Goal: Task Accomplishment & Management: Manage account settings

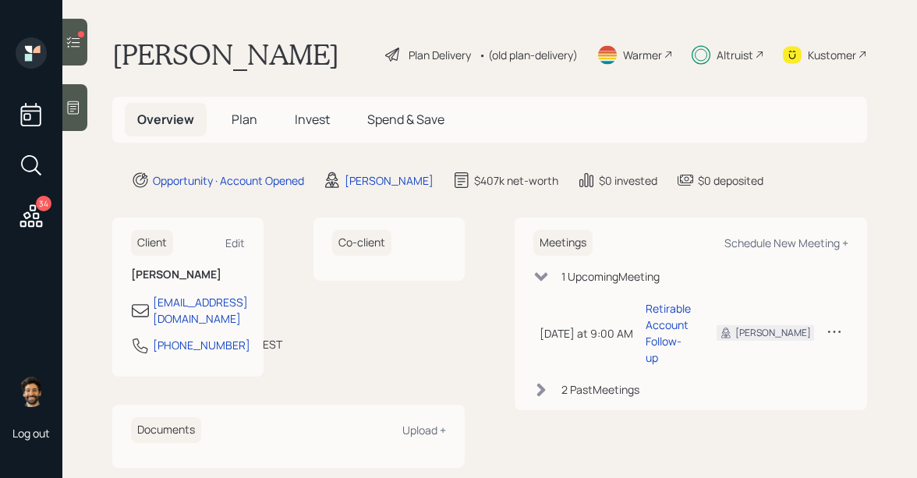
click at [233, 122] on span "Plan" at bounding box center [245, 119] width 26 height 17
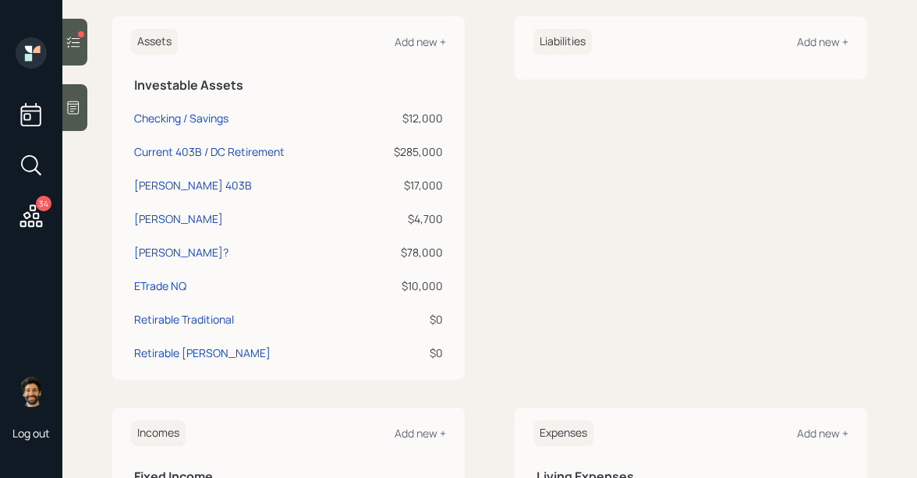
scroll to position [384, 0]
click at [193, 151] on div "Current 403B / DC Retirement" at bounding box center [209, 151] width 151 height 16
select select "public_school_sponsored"
select select "balanced"
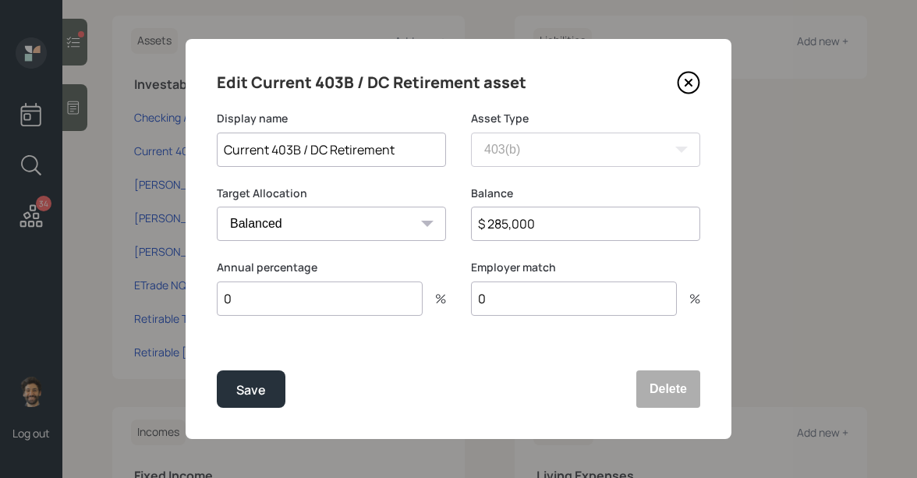
drag, startPoint x: 398, startPoint y: 157, endPoint x: 204, endPoint y: 154, distance: 193.4
click at [204, 154] on div "Edit Current 403B / DC Retirement asset Display name Current 403B / DC Retireme…" at bounding box center [459, 239] width 546 height 400
click at [421, 150] on input "Current 403B / DC Retirement" at bounding box center [331, 150] width 229 height 34
type input "Current 403B / DC Retirement (TIAA)"
click at [252, 381] on div "Save" at bounding box center [251, 390] width 30 height 21
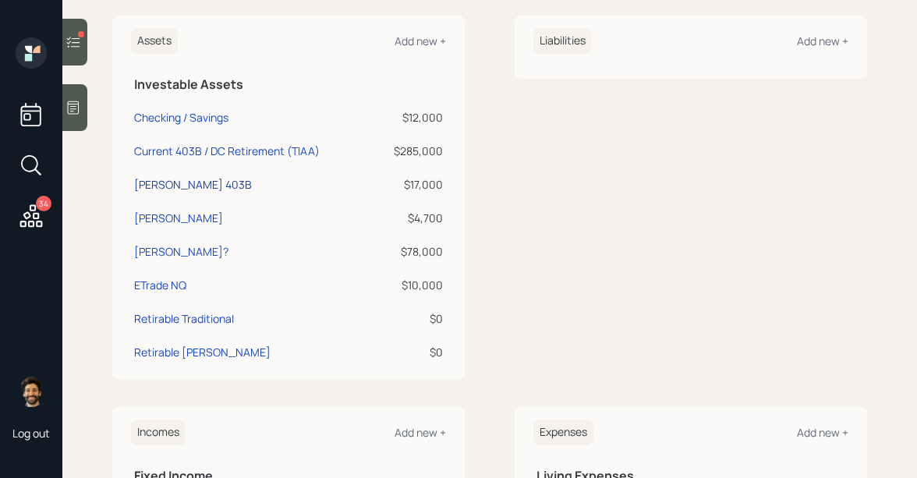
click at [162, 185] on div "[PERSON_NAME] 403B" at bounding box center [193, 184] width 118 height 16
select select "roth_ira"
select select "balanced"
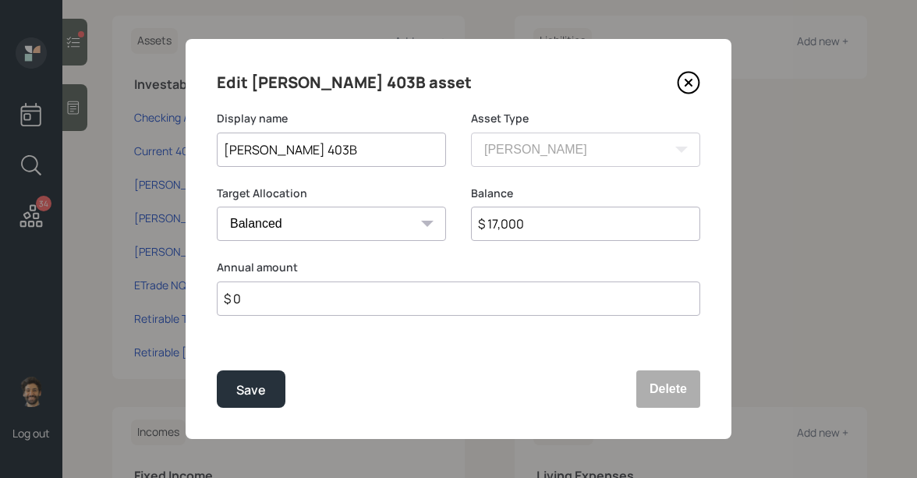
click at [360, 158] on input "[PERSON_NAME] 403B" at bounding box center [331, 150] width 229 height 34
type input "[PERSON_NAME] 403B (TIAA)"
click at [254, 388] on div "Save" at bounding box center [251, 390] width 30 height 21
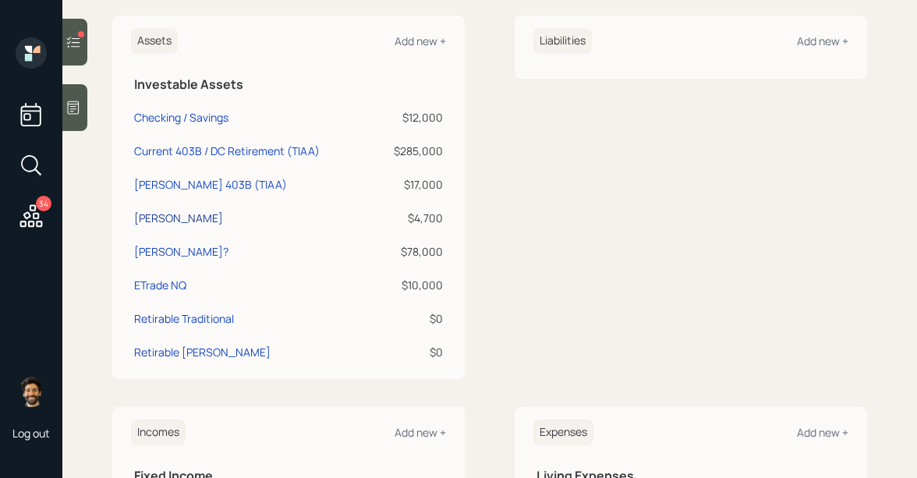
click at [158, 219] on div "[PERSON_NAME]" at bounding box center [178, 218] width 89 height 16
select select "roth_ira"
select select "balanced"
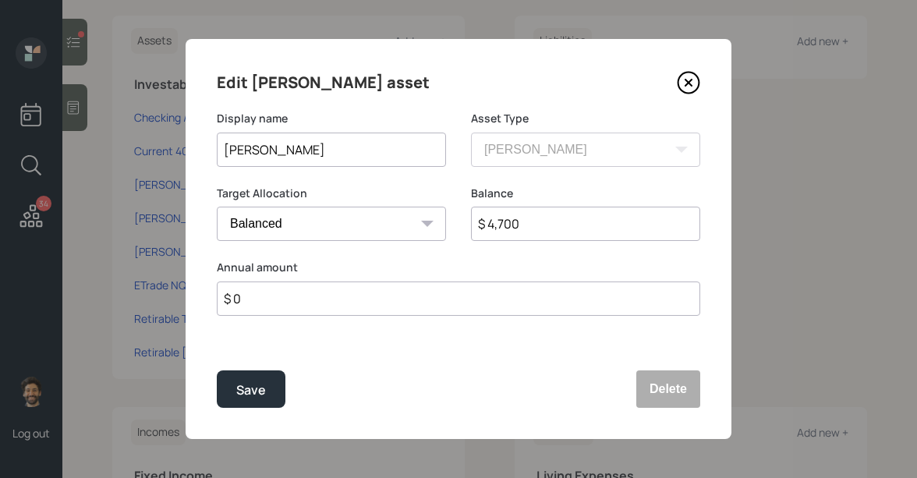
click at [398, 146] on input "[PERSON_NAME]" at bounding box center [331, 150] width 229 height 34
type input "[PERSON_NAME] ([PERSON_NAME])"
click at [251, 398] on div "Save" at bounding box center [251, 390] width 30 height 21
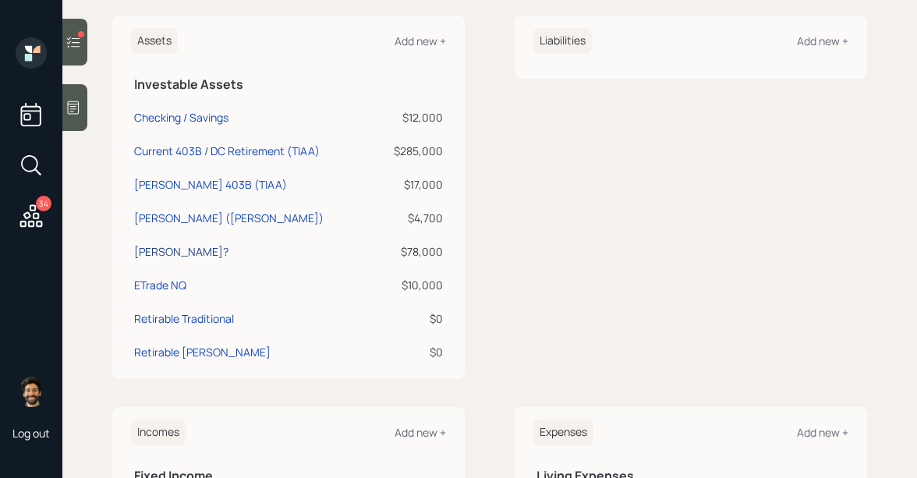
click at [181, 256] on div "[PERSON_NAME]?" at bounding box center [181, 251] width 94 height 16
select select "emergency_fund"
click at [186, 248] on div "[PERSON_NAME]?" at bounding box center [181, 251] width 94 height 16
select select "emergency_fund"
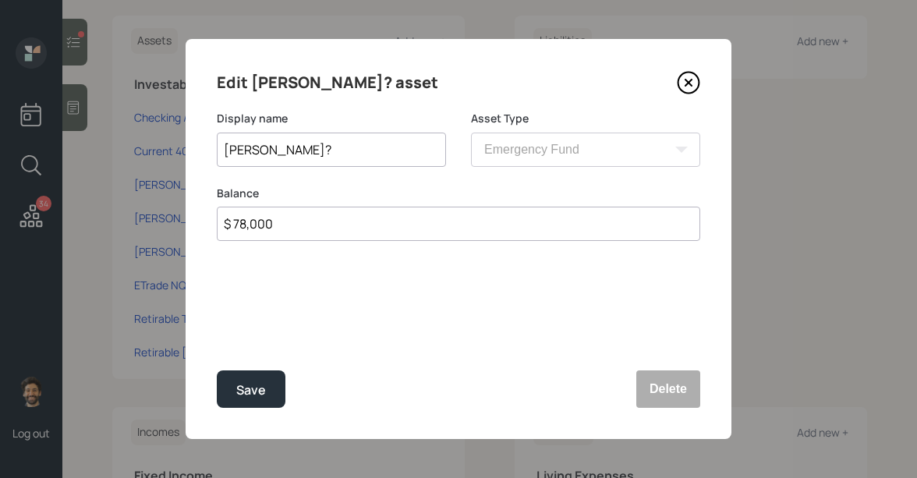
drag, startPoint x: 262, startPoint y: 151, endPoint x: 164, endPoint y: 151, distance: 98.3
click at [164, 151] on div "Edit [PERSON_NAME]? asset Display name [PERSON_NAME]? Asset Type SEP [PERSON_NA…" at bounding box center [458, 239] width 917 height 478
click at [281, 150] on input "Annuity?" at bounding box center [331, 150] width 229 height 34
type input "Annuity (Pops at age [DEMOGRAPHIC_DATA])"
click at [246, 370] on button "Save" at bounding box center [251, 388] width 69 height 37
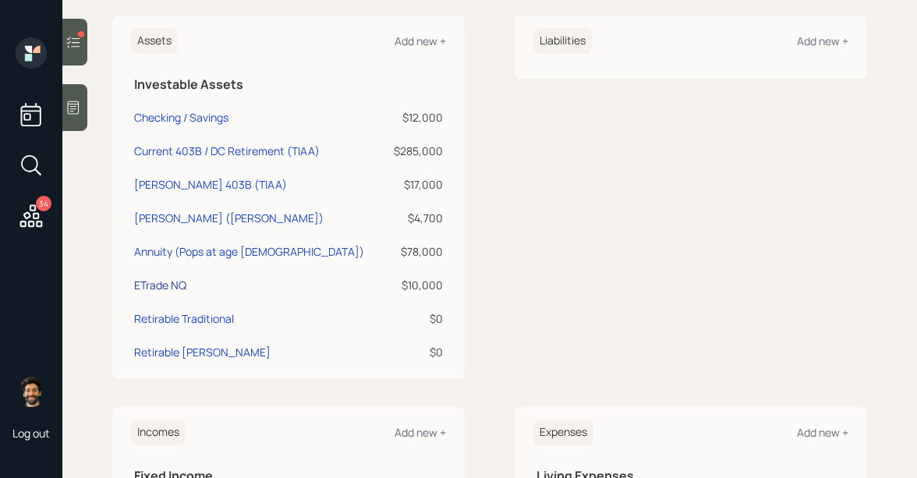
click at [179, 285] on div "ETrade NQ" at bounding box center [160, 285] width 52 height 16
select select "emergency_fund"
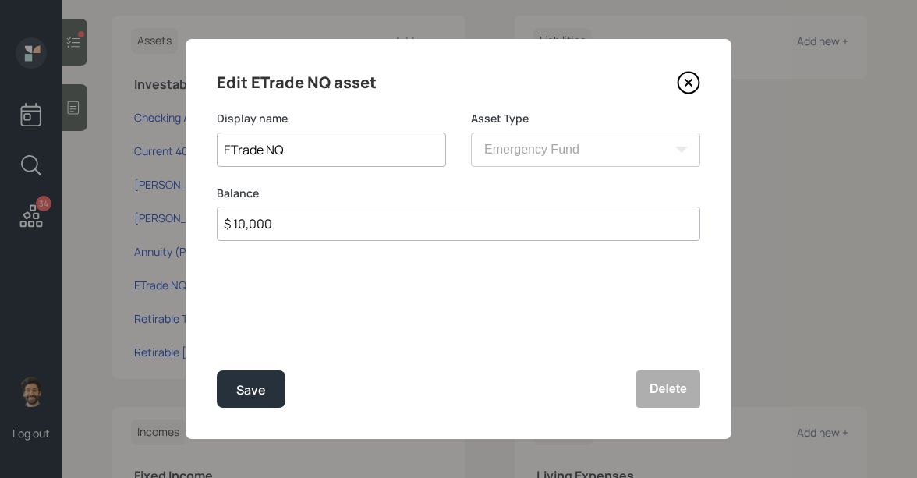
click at [340, 147] on input "ETrade NQ" at bounding box center [331, 150] width 229 height 34
type input "ETrade NQ (2025 Safety Net)"
click at [248, 376] on button "Save" at bounding box center [251, 388] width 69 height 37
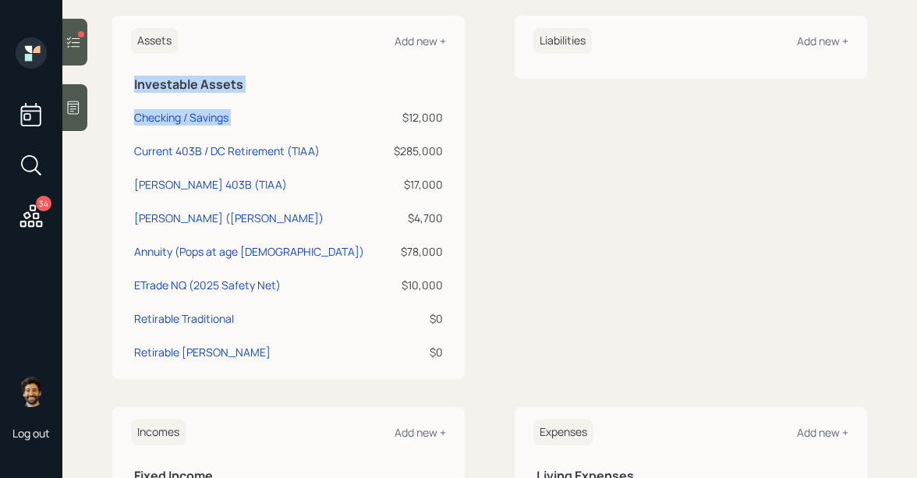
drag, startPoint x: 402, startPoint y: 117, endPoint x: 447, endPoint y: 119, distance: 44.5
click at [447, 119] on div "Assets Add new + Investable Assets Checking / Savings $12,000 Current 403B / DC…" at bounding box center [288, 197] width 352 height 363
click at [429, 119] on div "$12,000" at bounding box center [416, 117] width 54 height 16
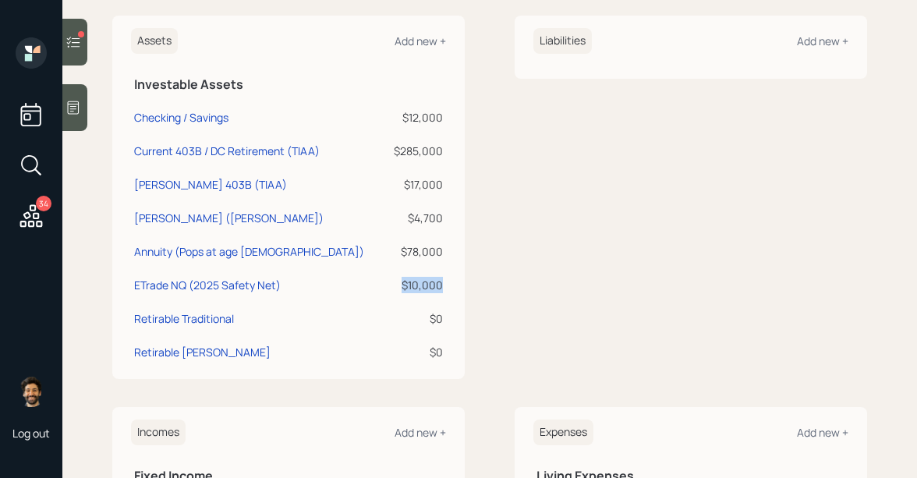
drag, startPoint x: 445, startPoint y: 285, endPoint x: 398, endPoint y: 283, distance: 46.8
click at [398, 283] on td "$10,000" at bounding box center [416, 283] width 60 height 34
click at [445, 186] on td "$17,000" at bounding box center [416, 182] width 60 height 34
drag, startPoint x: 442, startPoint y: 151, endPoint x: 390, endPoint y: 147, distance: 52.5
click at [390, 147] on div "$285,000" at bounding box center [416, 151] width 54 height 16
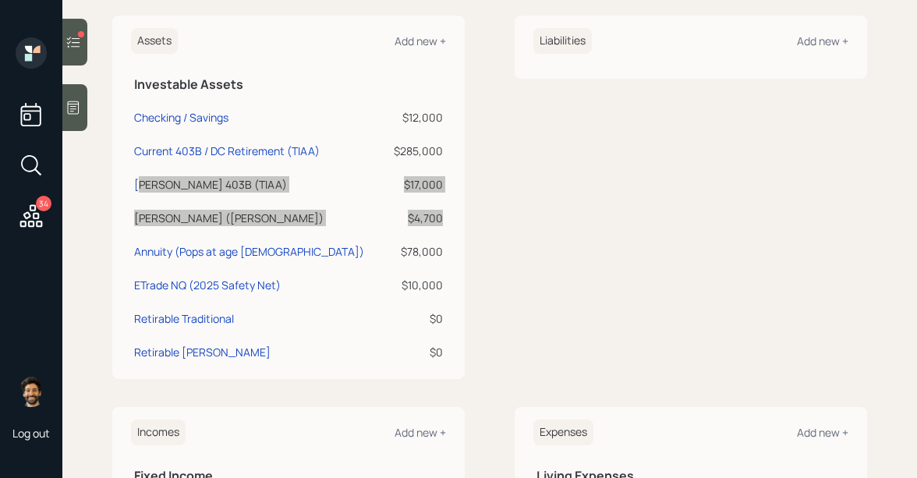
drag, startPoint x: 446, startPoint y: 213, endPoint x: 139, endPoint y: 182, distance: 308.8
click at [139, 182] on div "Assets Add new + Investable Assets Checking / Savings $12,000 Current 403B / DC…" at bounding box center [288, 197] width 352 height 363
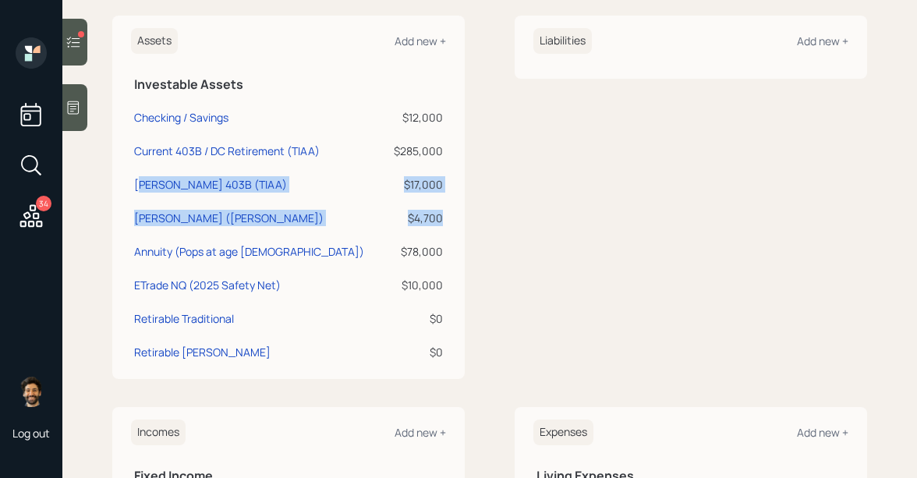
click at [432, 192] on td "$17,000" at bounding box center [416, 182] width 60 height 34
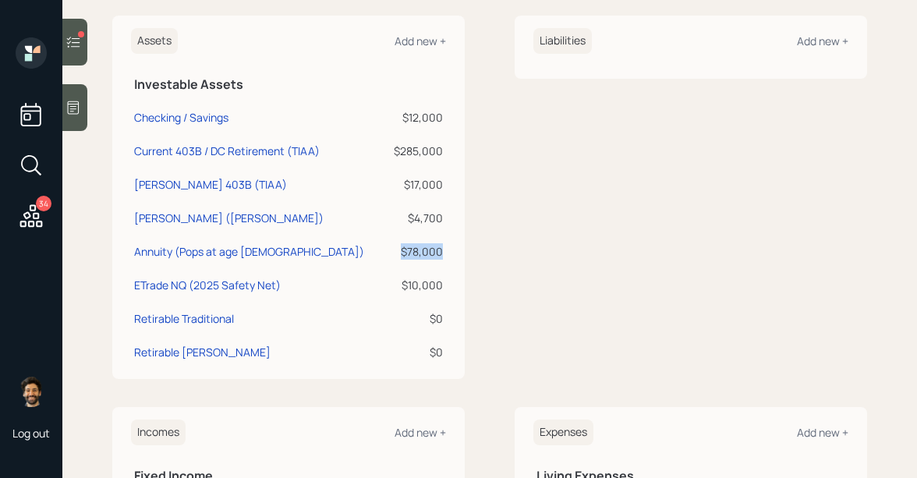
drag, startPoint x: 445, startPoint y: 248, endPoint x: 397, endPoint y: 248, distance: 47.6
click at [397, 248] on td "$78,000" at bounding box center [416, 249] width 60 height 34
click at [419, 213] on div "$4,700" at bounding box center [416, 218] width 54 height 16
click at [72, 44] on icon at bounding box center [74, 42] width 16 height 16
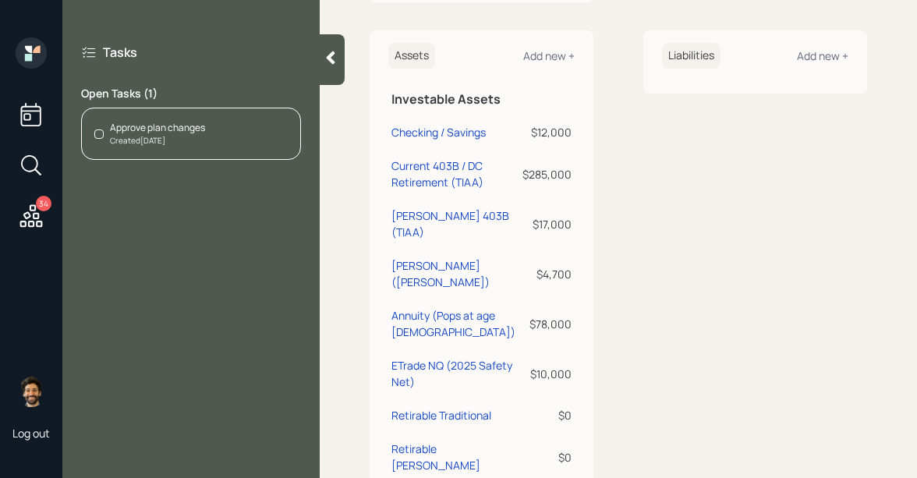
scroll to position [418, 0]
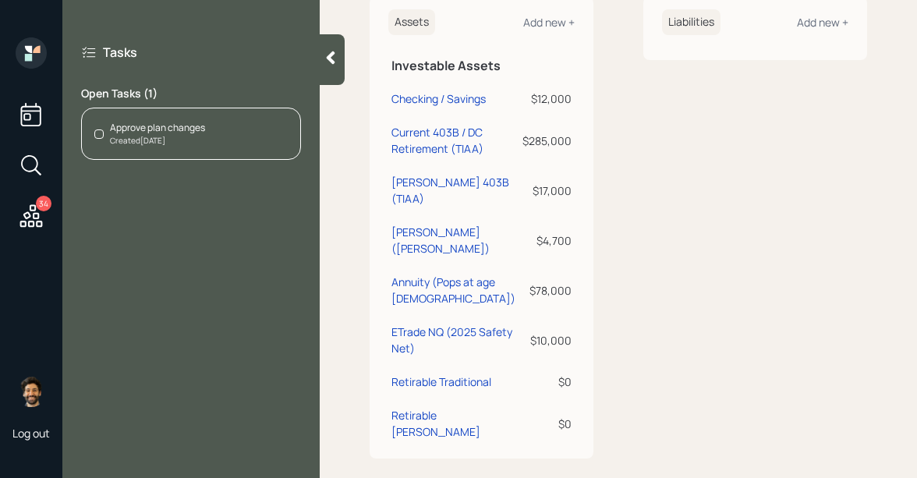
click at [184, 140] on div "Created [DATE]" at bounding box center [157, 141] width 95 height 12
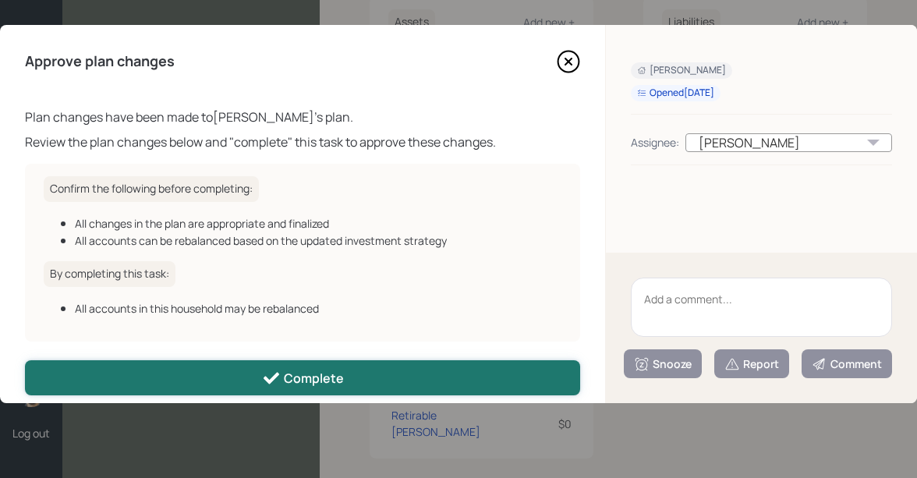
click at [264, 377] on icon at bounding box center [271, 378] width 19 height 19
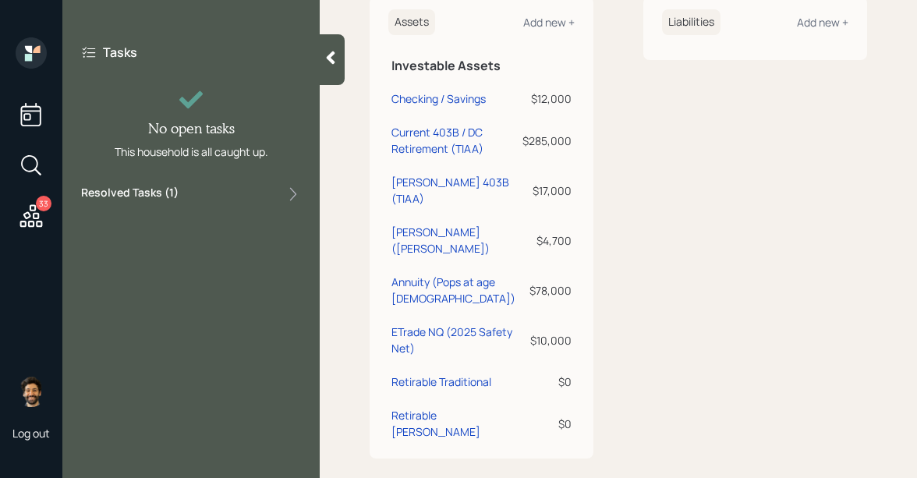
click at [326, 51] on icon at bounding box center [331, 58] width 16 height 16
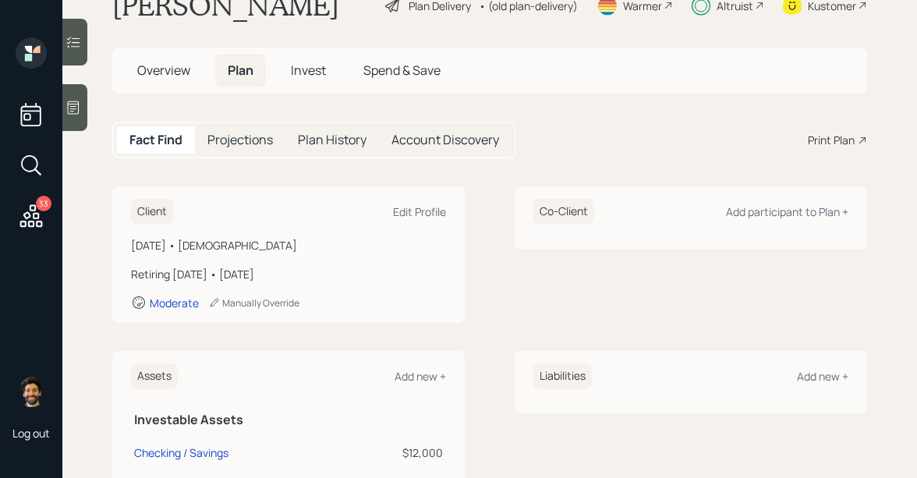
scroll to position [40, 0]
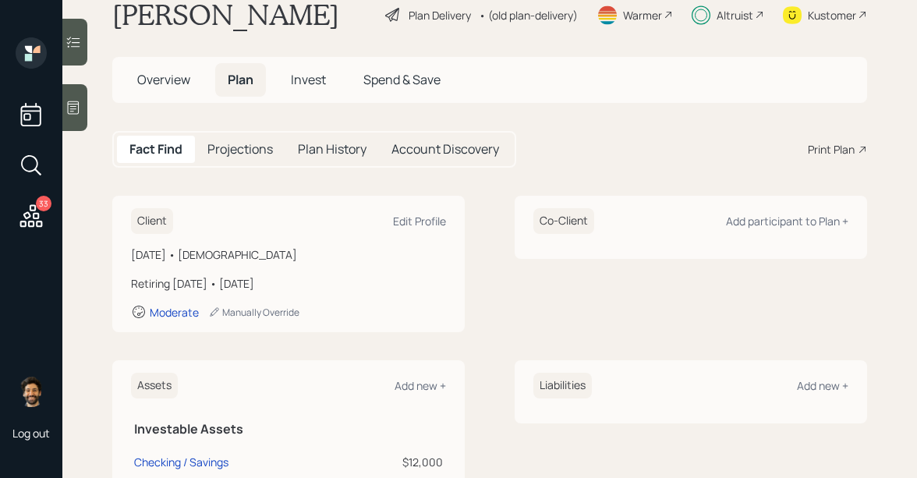
click at [303, 80] on span "Invest" at bounding box center [308, 79] width 35 height 17
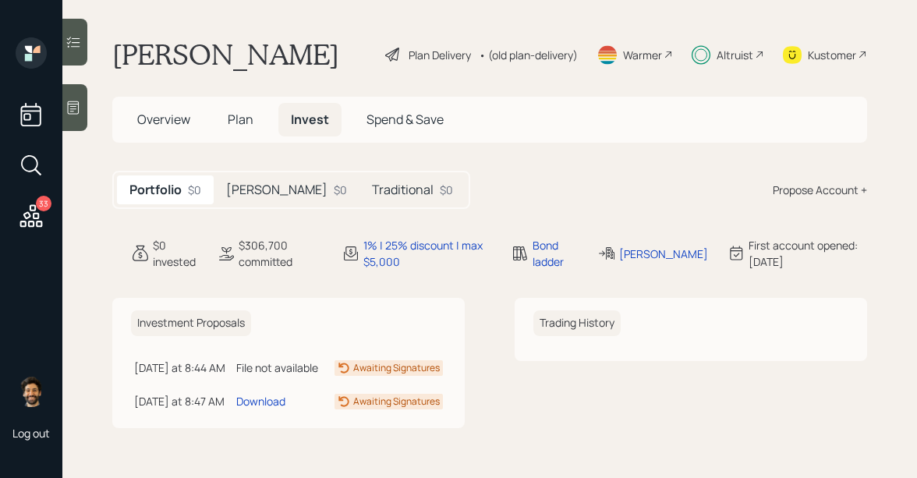
click at [250, 189] on h5 "[PERSON_NAME]" at bounding box center [276, 189] width 101 height 15
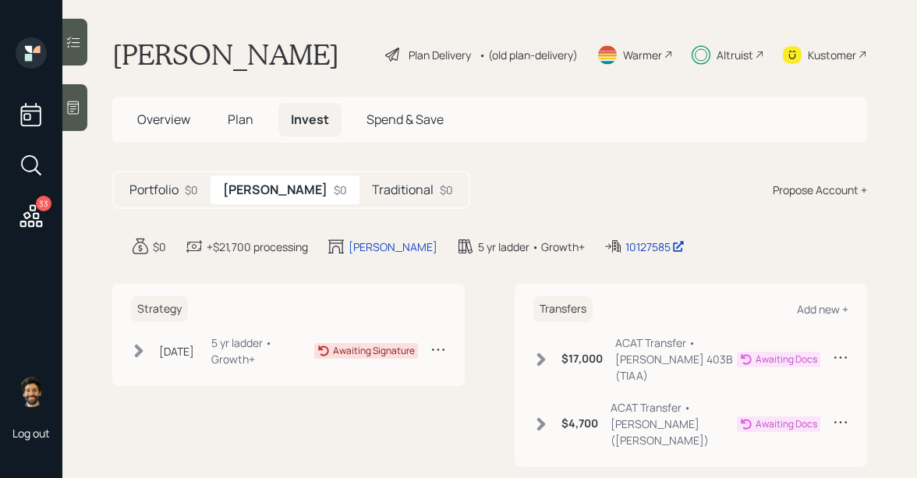
click at [372, 193] on h5 "Traditional" at bounding box center [403, 189] width 62 height 15
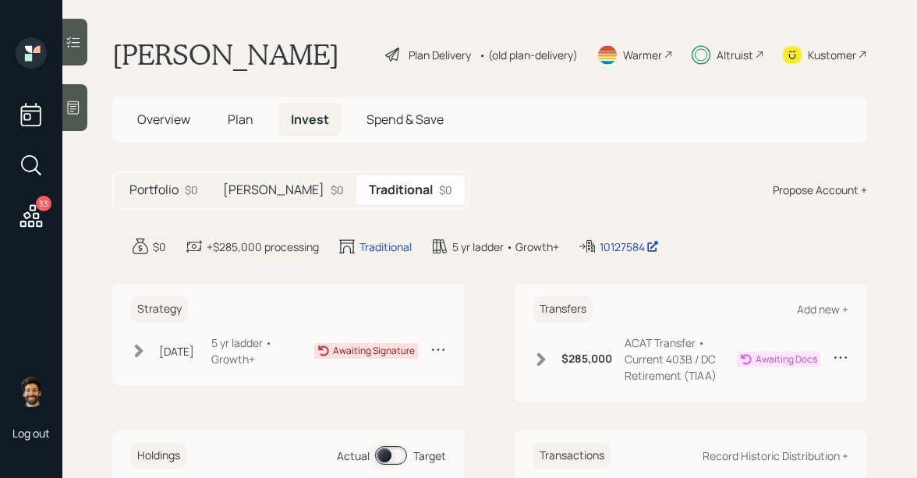
click at [225, 188] on h5 "[PERSON_NAME]" at bounding box center [273, 189] width 101 height 15
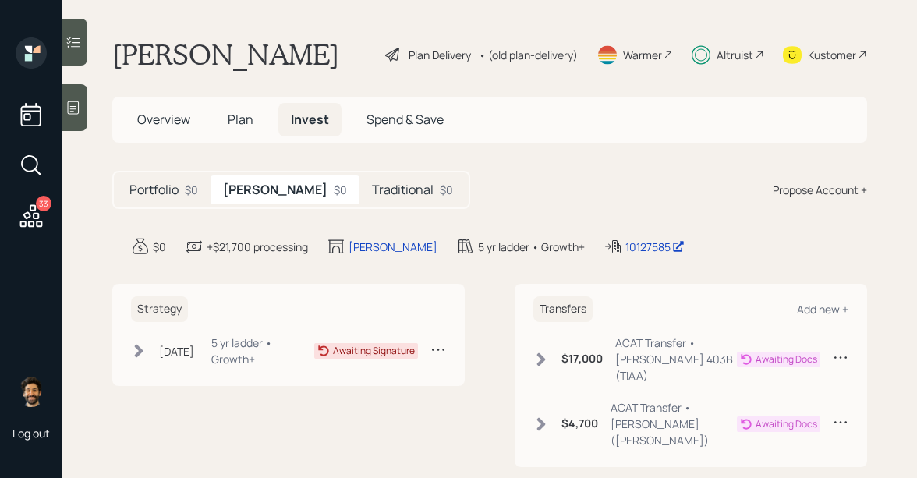
click at [225, 119] on h5 "Plan" at bounding box center [240, 120] width 51 height 34
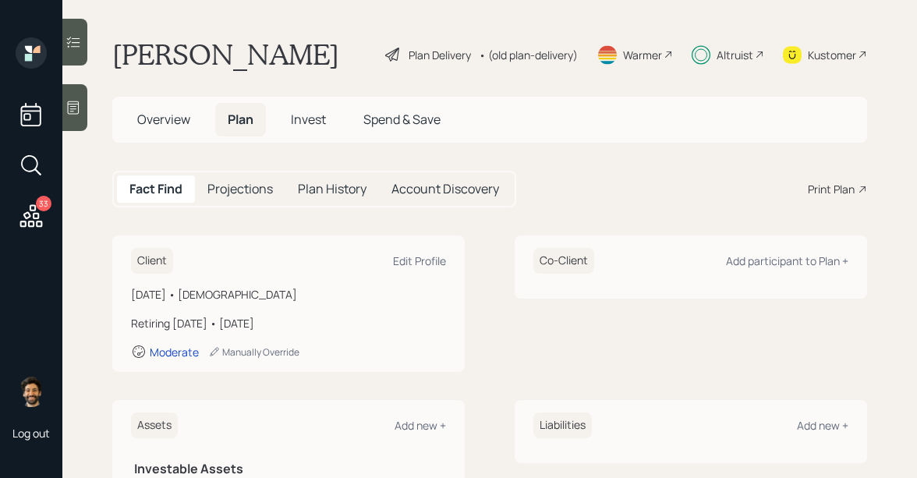
click at [739, 56] on div "Altruist" at bounding box center [735, 55] width 37 height 16
click at [180, 125] on span "Overview" at bounding box center [163, 119] width 53 height 17
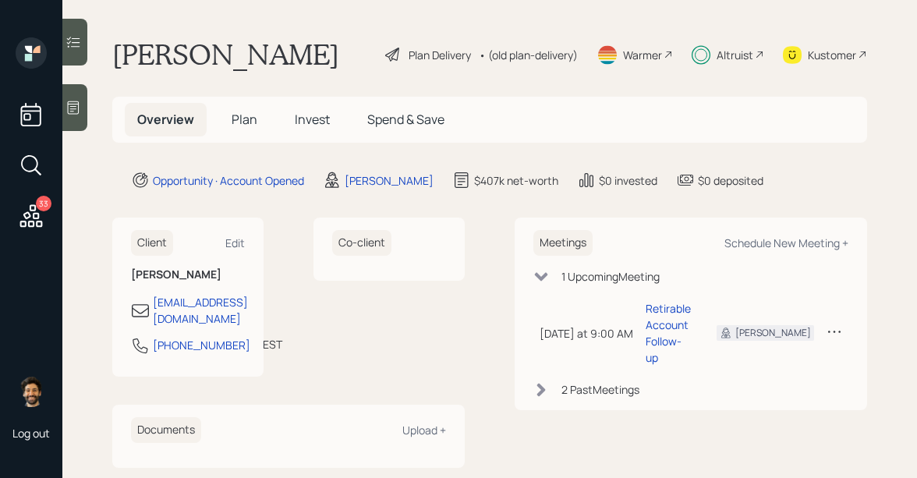
click at [302, 124] on span "Invest" at bounding box center [312, 119] width 35 height 17
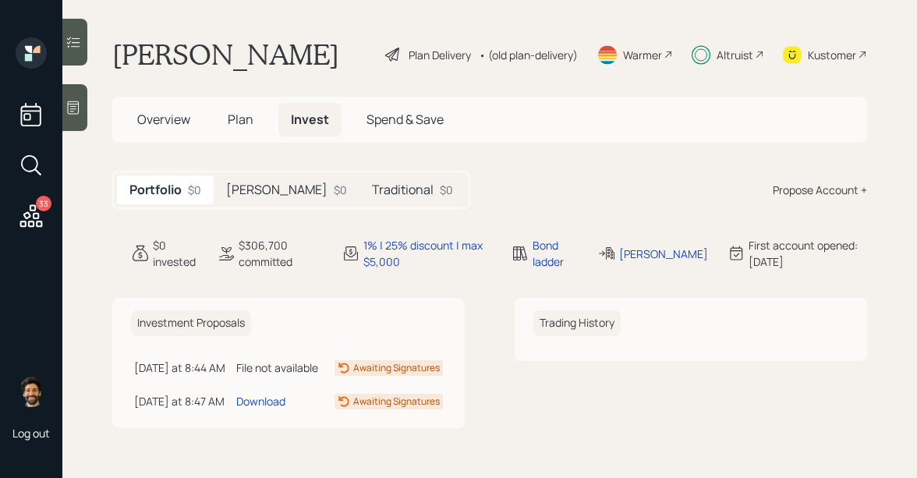
click at [232, 106] on h5 "Plan" at bounding box center [240, 120] width 51 height 34
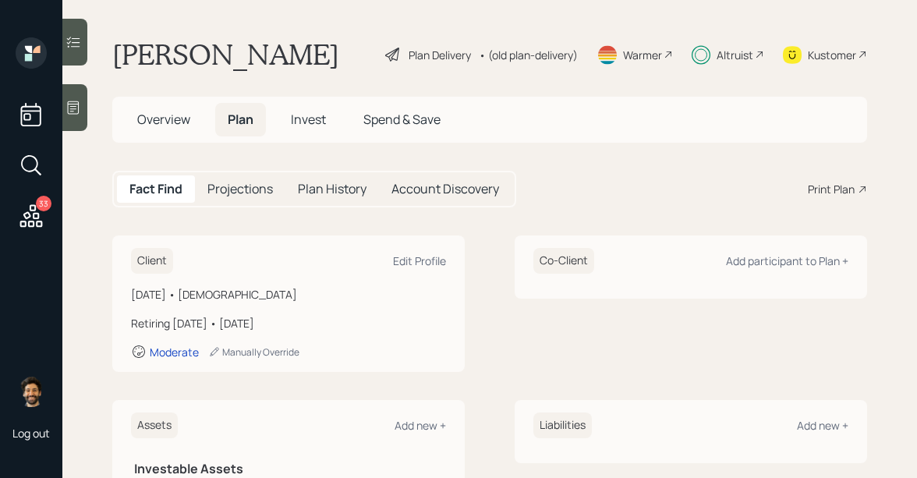
click at [527, 50] on div "• (old plan-delivery)" at bounding box center [528, 55] width 99 height 16
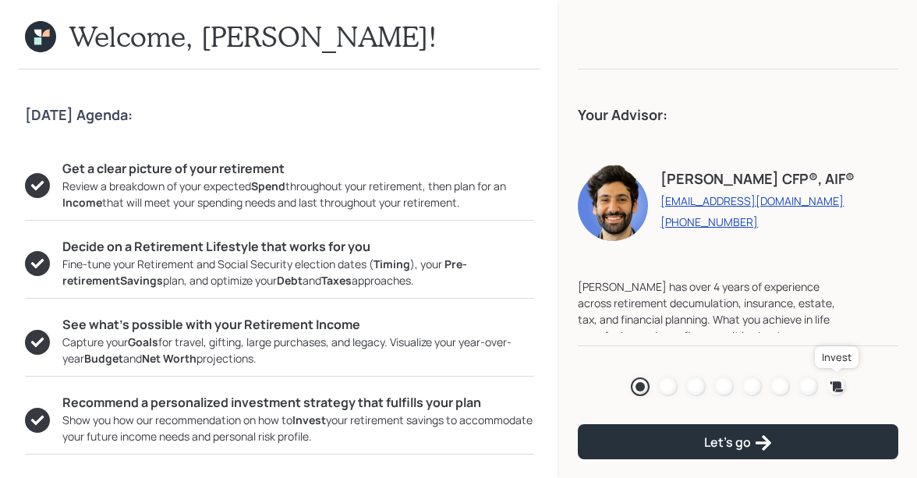
click at [832, 385] on icon at bounding box center [837, 387] width 16 height 16
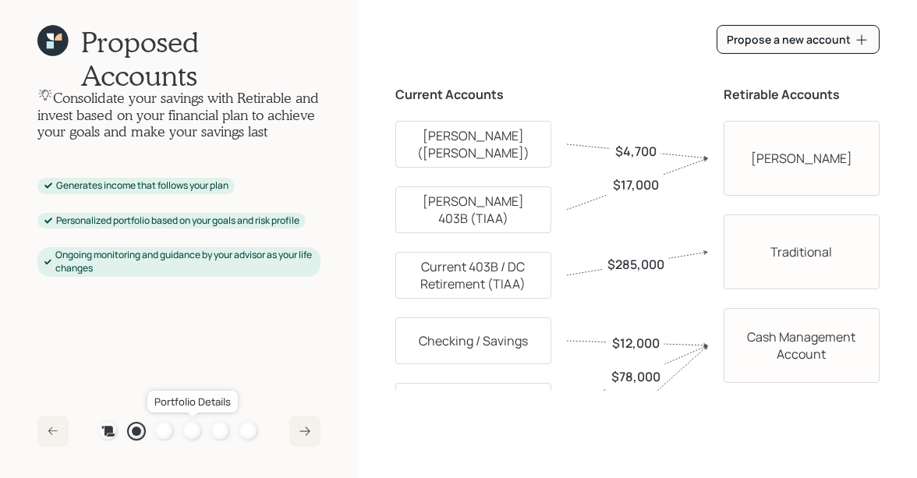
click at [186, 435] on div at bounding box center [192, 431] width 19 height 19
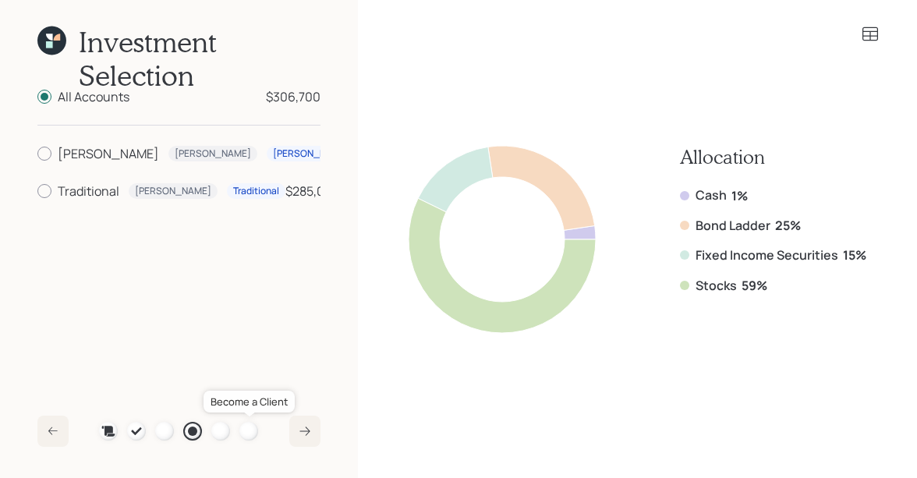
click at [250, 427] on div at bounding box center [248, 431] width 19 height 19
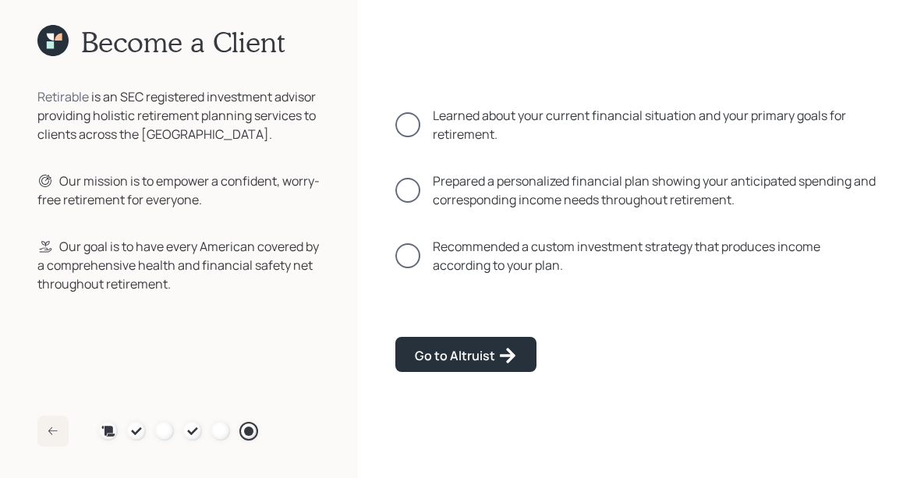
scroll to position [48, 0]
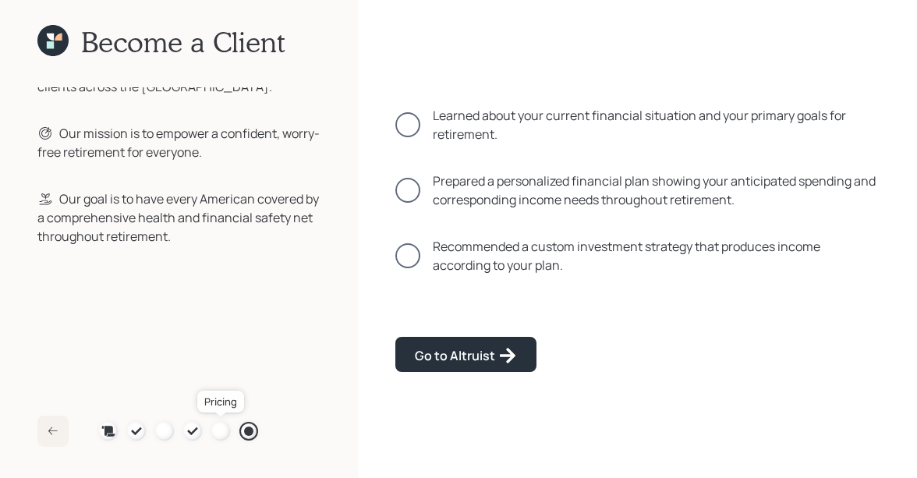
click at [216, 429] on div at bounding box center [220, 431] width 19 height 19
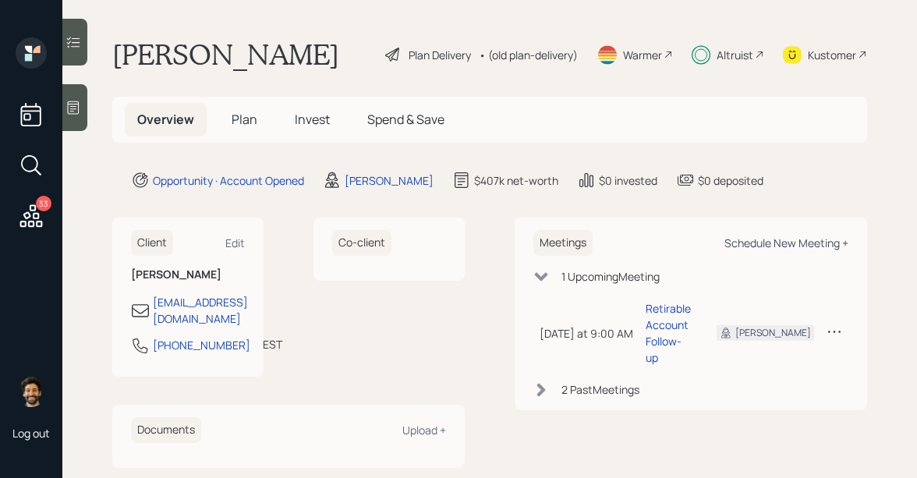
click at [763, 236] on div "Schedule New Meeting +" at bounding box center [786, 243] width 124 height 15
select select "f14b762f-c7c2-4b89-9227-8fa891345eea"
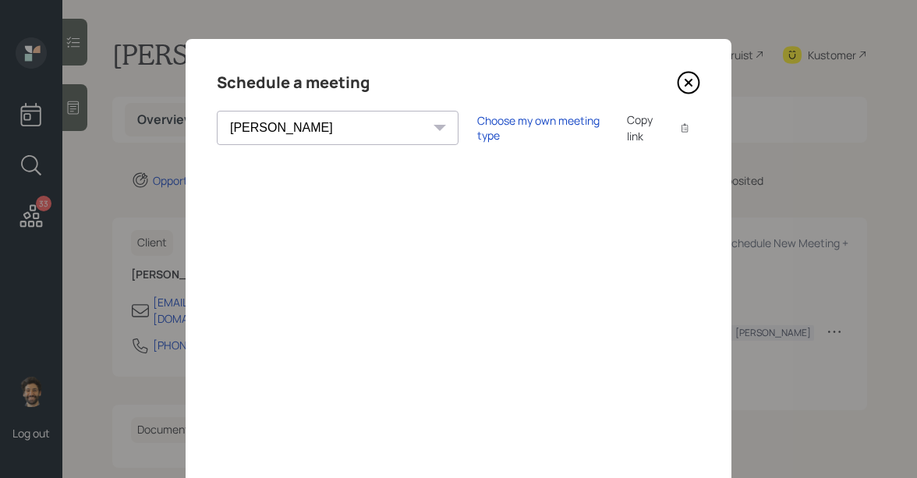
click at [686, 78] on icon at bounding box center [688, 82] width 23 height 23
